Goal: Task Accomplishment & Management: Use online tool/utility

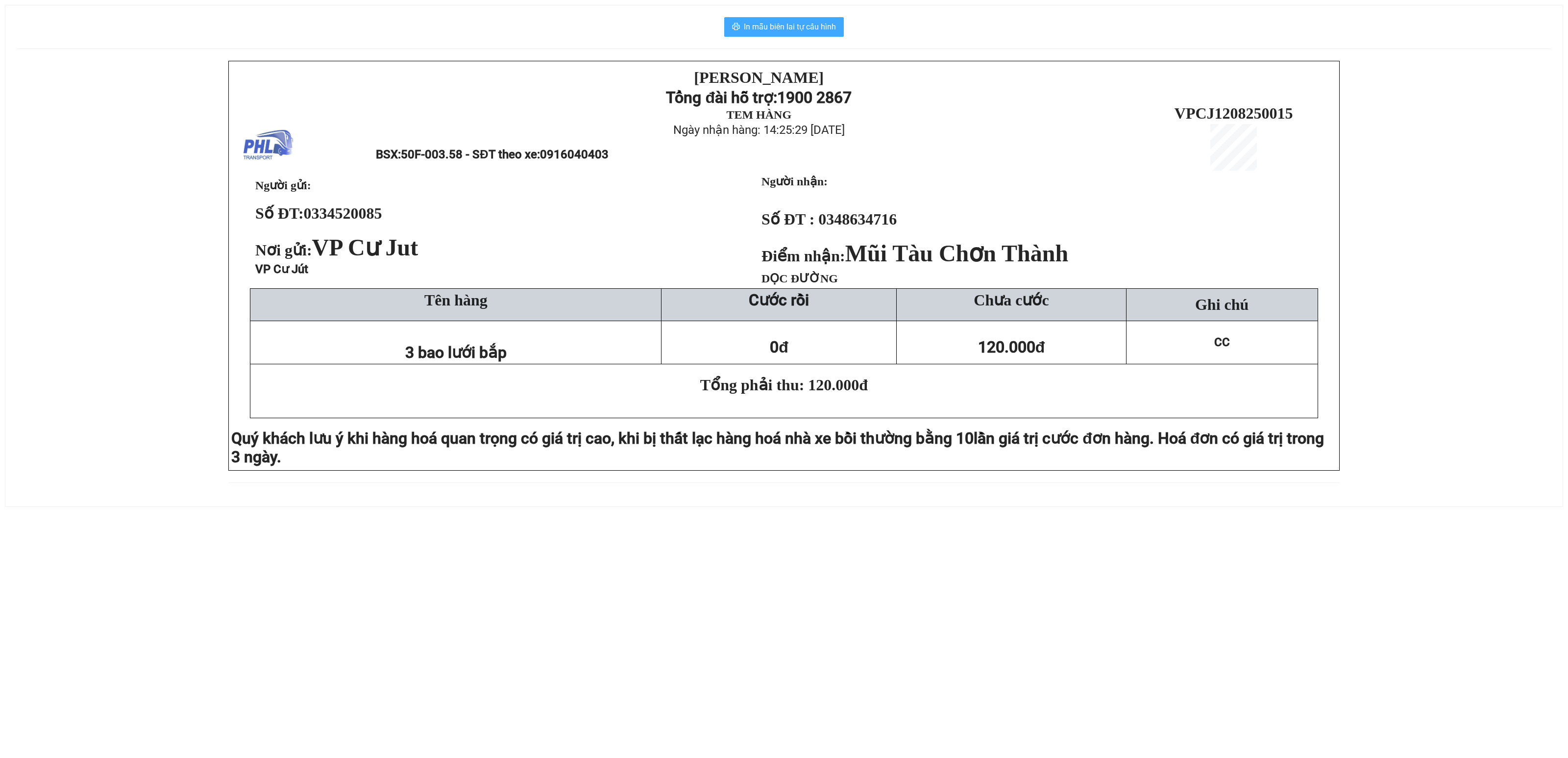
click at [763, 29] on span "In mẫu biên lai tự cấu hình" at bounding box center [789, 27] width 92 height 12
click at [784, 19] on button "In mẫu biên lai tự cấu hình" at bounding box center [784, 27] width 119 height 19
click at [811, 33] on span "In mẫu biên lai tự cấu hình" at bounding box center [789, 27] width 92 height 12
